Goal: Task Accomplishment & Management: Use online tool/utility

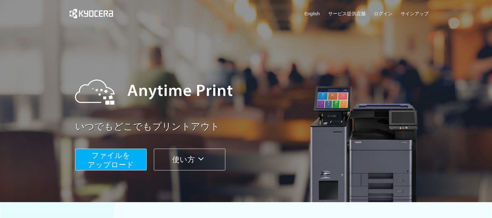
click at [102, 160] on span "ファイルを ​​アップロード" at bounding box center [111, 160] width 46 height 18
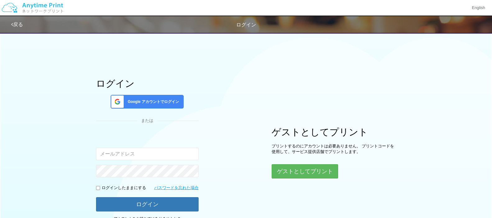
type input "[EMAIL_ADDRESS][DOMAIN_NAME]"
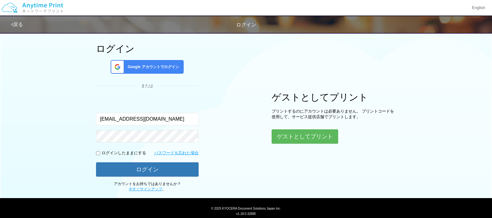
scroll to position [53, 0]
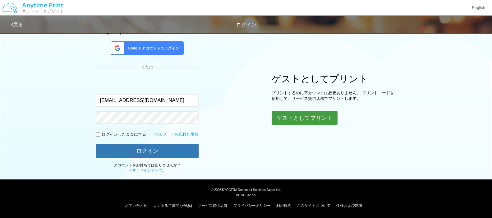
click at [300, 118] on button "ゲストとしてプリント" at bounding box center [305, 118] width 66 height 14
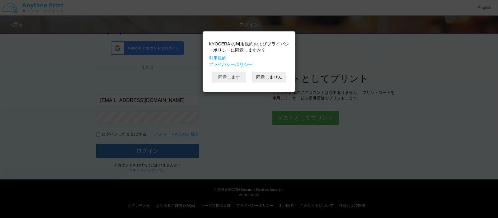
click at [234, 75] on button "同意します" at bounding box center [229, 77] width 34 height 11
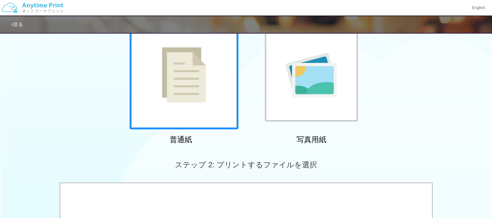
click at [214, 80] on div at bounding box center [184, 75] width 109 height 109
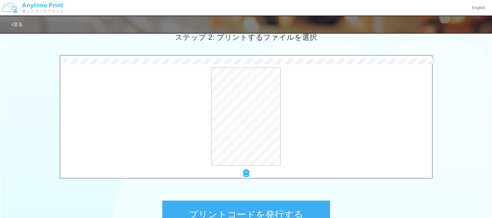
scroll to position [189, 0]
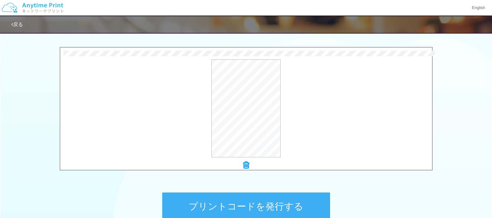
click at [206, 209] on button "プリントコードを発行する" at bounding box center [246, 207] width 168 height 28
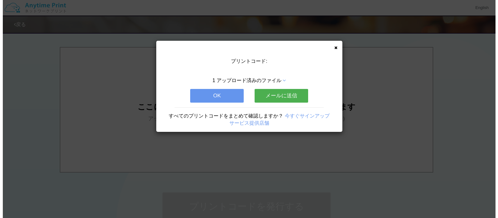
scroll to position [0, 0]
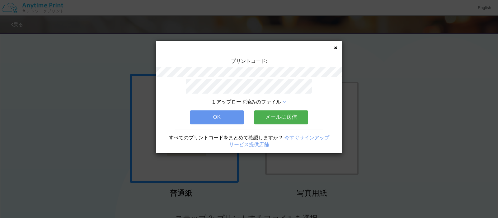
click at [283, 116] on button "メールに送信" at bounding box center [280, 117] width 53 height 14
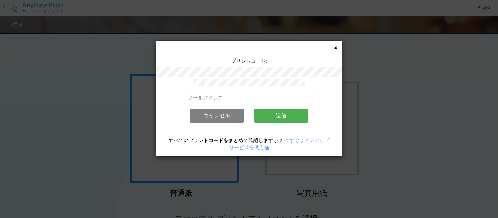
click at [276, 97] on input "email" at bounding box center [249, 98] width 130 height 12
type input "K"
